Goal: Task Accomplishment & Management: Manage account settings

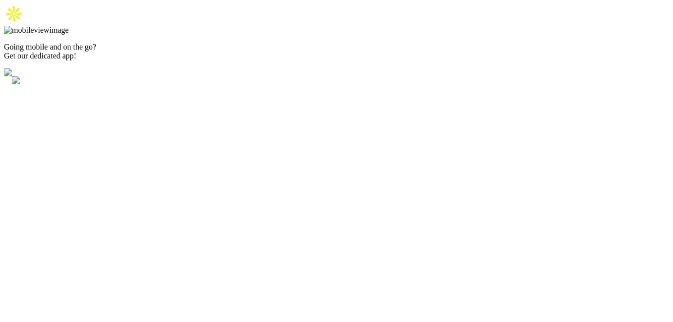
type input "[EMAIL_ADDRESS][DOMAIN_NAME]"
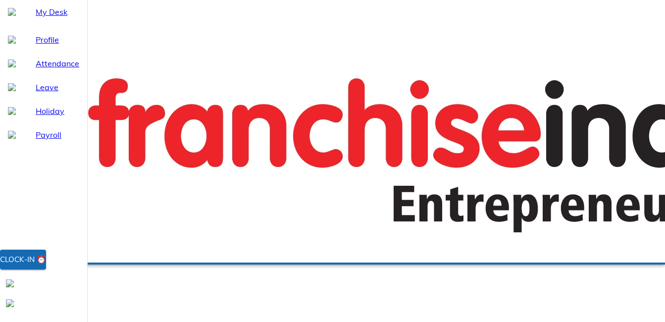
click at [46, 266] on div "Clock-in ⏰" at bounding box center [23, 259] width 46 height 13
